Goal: Use online tool/utility: Use online tool/utility

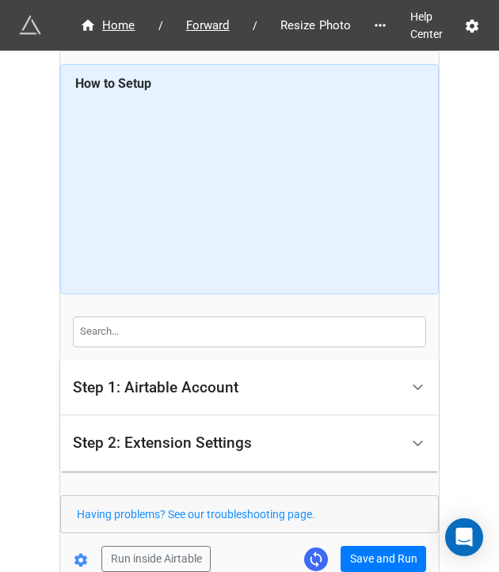
scroll to position [56, 0]
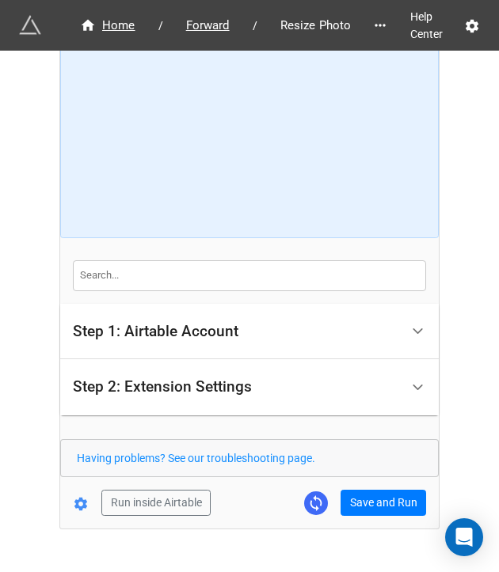
click at [353, 485] on form "How to Setup Step 1: Airtable Account Airtable User API Key Manna-Sinsub Airtab…" at bounding box center [249, 262] width 378 height 508
click at [376, 499] on button "Save and Run" at bounding box center [382, 503] width 85 height 27
drag, startPoint x: 389, startPoint y: 496, endPoint x: 383, endPoint y: 531, distance: 35.3
click at [389, 496] on button "Save and Run" at bounding box center [382, 503] width 85 height 27
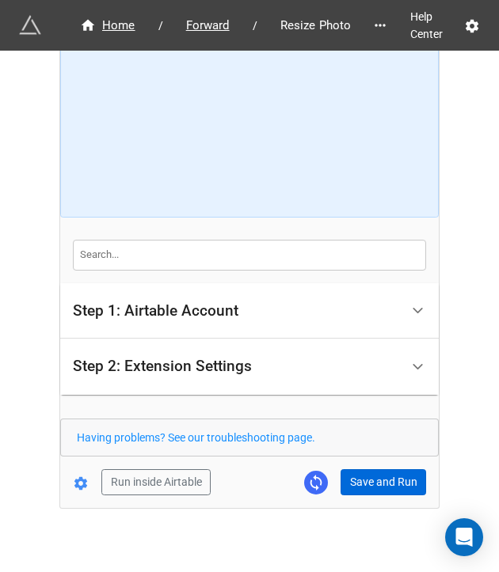
scroll to position [88, 0]
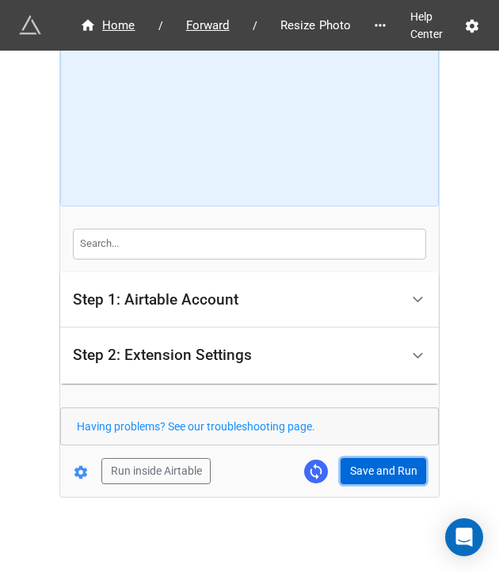
click at [374, 458] on button "Save and Run" at bounding box center [382, 471] width 85 height 27
click at [397, 450] on form "How to Setup Step 1: Airtable Account Airtable User API Key Manna-Sinsub Airtab…" at bounding box center [249, 230] width 378 height 508
click at [396, 458] on button "Save and Run" at bounding box center [382, 471] width 85 height 27
click at [366, 474] on button "Save and Run" at bounding box center [382, 471] width 85 height 27
drag, startPoint x: 361, startPoint y: 464, endPoint x: 477, endPoint y: 442, distance: 117.7
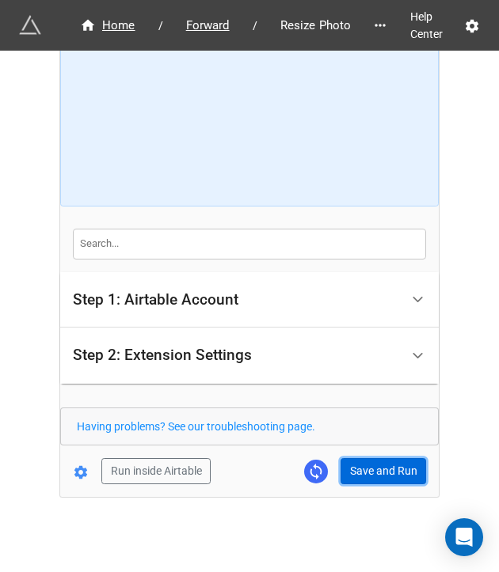
click at [361, 464] on button "Save and Run" at bounding box center [382, 471] width 85 height 27
drag, startPoint x: 378, startPoint y: 468, endPoint x: 387, endPoint y: 468, distance: 8.7
click at [378, 468] on button "Save and Run" at bounding box center [382, 471] width 85 height 27
click at [344, 469] on button "Save and Run" at bounding box center [382, 471] width 85 height 27
click at [358, 473] on button "Save and Run" at bounding box center [382, 471] width 85 height 27
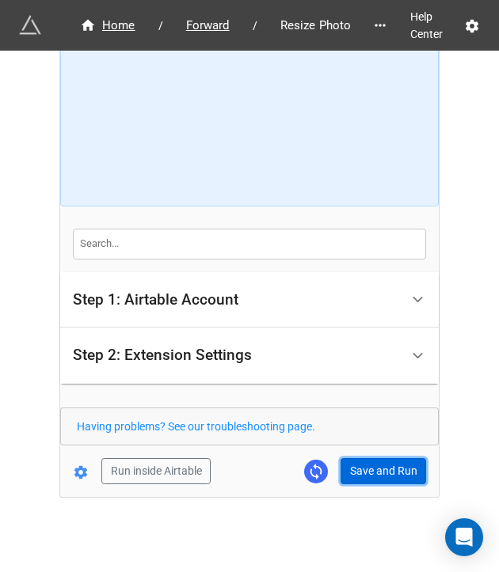
click at [402, 478] on button "Save and Run" at bounding box center [382, 471] width 85 height 27
click at [350, 468] on button "Save and Run" at bounding box center [382, 471] width 85 height 27
click at [366, 466] on button "Save and Run" at bounding box center [382, 471] width 85 height 27
drag, startPoint x: 378, startPoint y: 477, endPoint x: 391, endPoint y: 467, distance: 15.8
click at [378, 477] on button "Save and Run" at bounding box center [382, 471] width 85 height 27
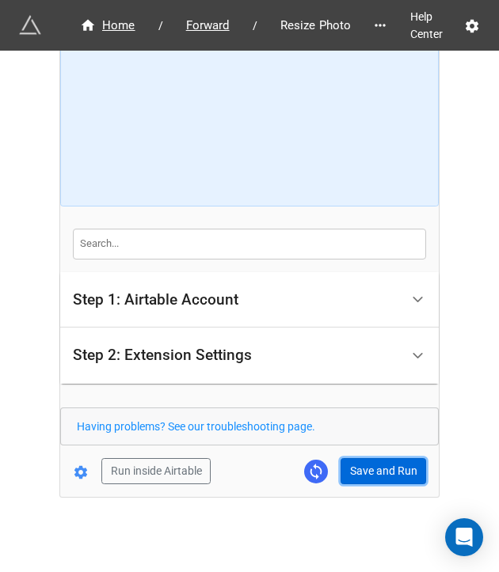
click at [395, 477] on button "Save and Run" at bounding box center [382, 471] width 85 height 27
click at [386, 473] on button "Save and Run" at bounding box center [382, 471] width 85 height 27
click at [358, 469] on button "Save and Run" at bounding box center [382, 471] width 85 height 27
click at [386, 470] on button "Save and Run" at bounding box center [382, 471] width 85 height 27
click at [362, 454] on form "How to Setup Step 1: Airtable Account Airtable User API Key Manna-Sinsub Airtab…" at bounding box center [249, 230] width 378 height 508
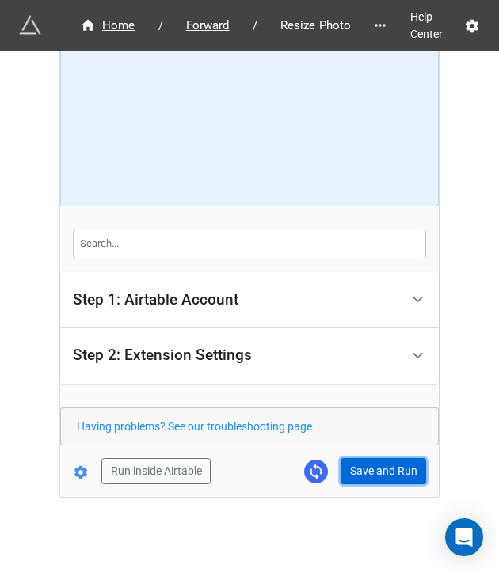
click at [364, 469] on button "Save and Run" at bounding box center [382, 471] width 85 height 27
click at [344, 460] on button "Save and Run" at bounding box center [382, 471] width 85 height 27
drag, startPoint x: 355, startPoint y: 470, endPoint x: 455, endPoint y: 470, distance: 100.5
click at [355, 470] on button "Save and Run" at bounding box center [382, 471] width 85 height 27
drag, startPoint x: 386, startPoint y: 465, endPoint x: 399, endPoint y: 469, distance: 13.3
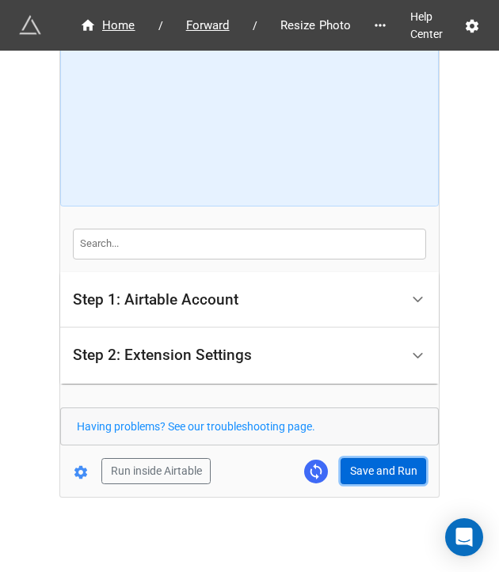
click at [386, 465] on button "Save and Run" at bounding box center [382, 471] width 85 height 27
click at [376, 463] on button "Save and Run" at bounding box center [382, 471] width 85 height 27
click at [359, 474] on button "Save and Run" at bounding box center [382, 471] width 85 height 27
drag, startPoint x: 380, startPoint y: 465, endPoint x: 484, endPoint y: 458, distance: 104.0
click at [380, 465] on button "Save and Run" at bounding box center [382, 471] width 85 height 27
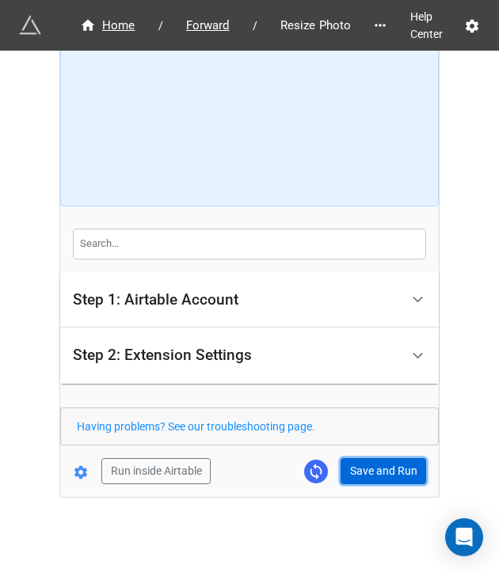
drag, startPoint x: 377, startPoint y: 474, endPoint x: 401, endPoint y: 469, distance: 24.4
click at [377, 474] on button "Save and Run" at bounding box center [382, 471] width 85 height 27
click at [372, 470] on button "Save and Run" at bounding box center [382, 471] width 85 height 27
click at [366, 462] on button "Save and Run" at bounding box center [382, 471] width 85 height 27
